Goal: Information Seeking & Learning: Learn about a topic

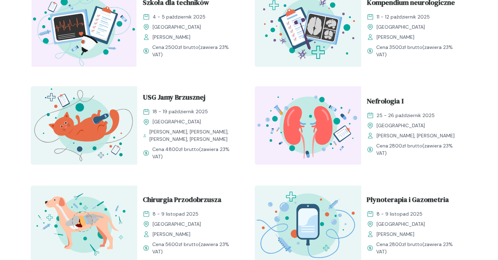
scroll to position [385, 0]
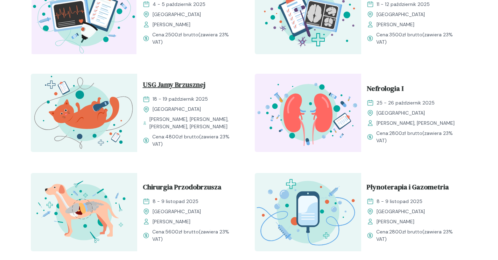
click at [156, 84] on span "USG Jamy Brzusznej" at bounding box center [174, 85] width 63 height 13
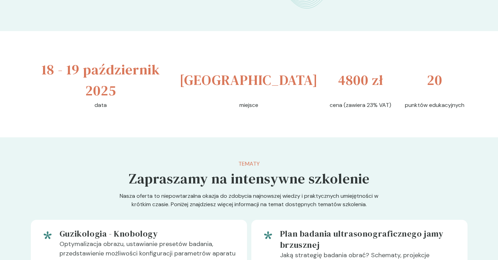
scroll to position [280, 0]
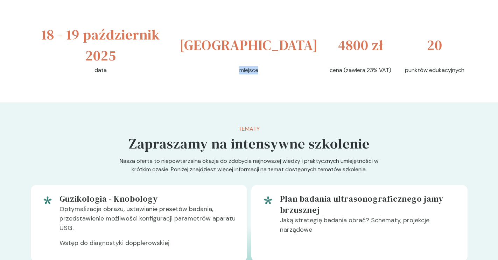
drag, startPoint x: 226, startPoint y: 68, endPoint x: 246, endPoint y: 67, distance: 20.3
click at [246, 67] on div "[GEOGRAPHIC_DATA] miejsce" at bounding box center [249, 49] width 134 height 50
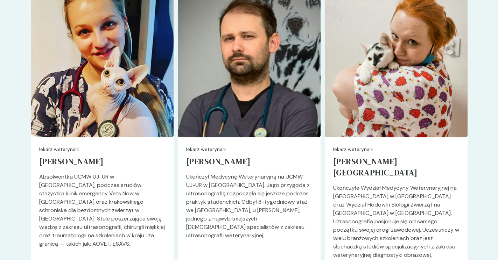
scroll to position [1785, 0]
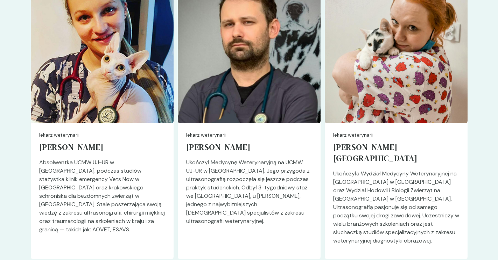
click at [0, 112] on section "Prowadzący Poznaj naszych ekspertów Przejdź do strony prowadzącego lekarz weter…" at bounding box center [249, 248] width 498 height 667
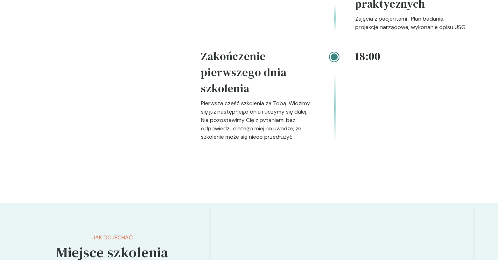
scroll to position [1400, 0]
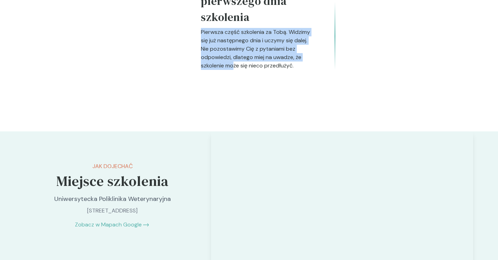
drag, startPoint x: 198, startPoint y: 41, endPoint x: 233, endPoint y: 74, distance: 48.5
click at [233, 70] on p "Nie pozostawimy Cię z pytaniami bez odpowiedzi, dlatego miej na uwadze, że szko…" at bounding box center [257, 57] width 112 height 25
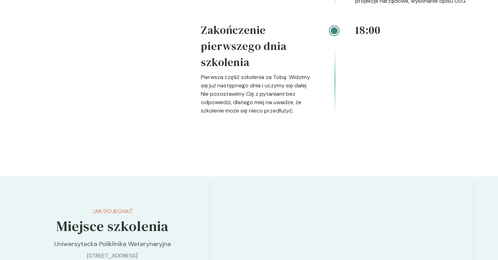
scroll to position [1225, 0]
